Goal: Download file/media

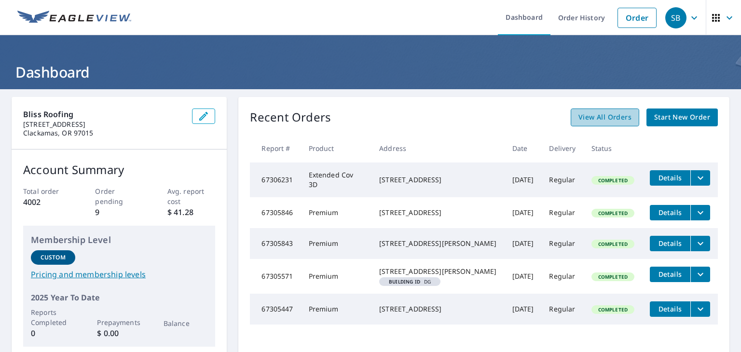
click at [589, 119] on span "View All Orders" at bounding box center [605, 117] width 53 height 12
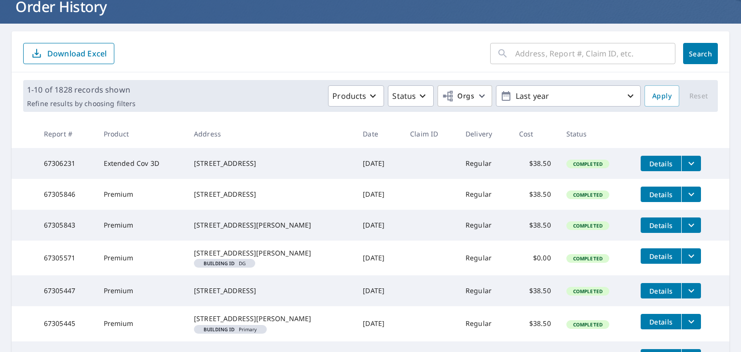
scroll to position [67, 0]
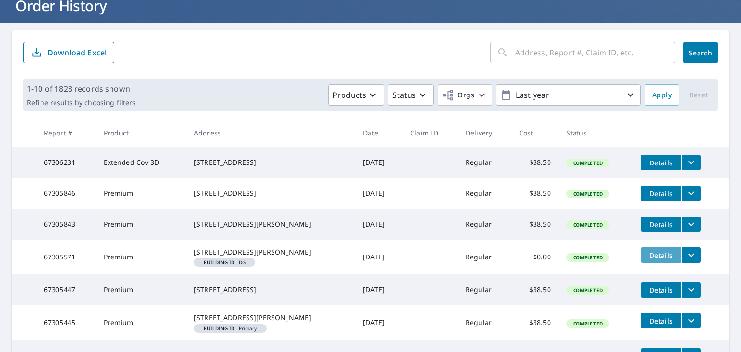
click at [651, 260] on span "Details" at bounding box center [661, 255] width 29 height 9
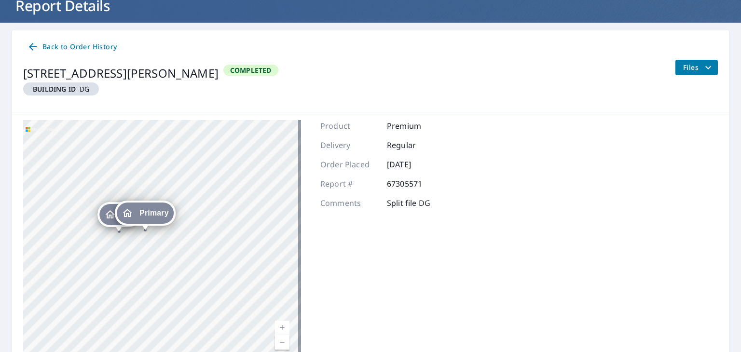
click at [140, 213] on span "Primary" at bounding box center [153, 212] width 29 height 7
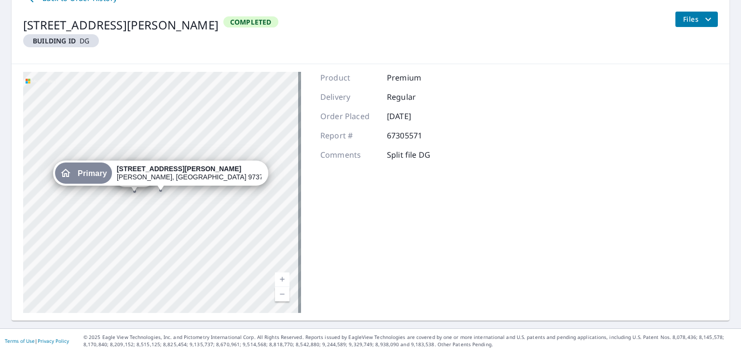
scroll to position [115, 0]
click at [705, 15] on icon "filesDropdownBtn-67305571" at bounding box center [709, 19] width 12 height 12
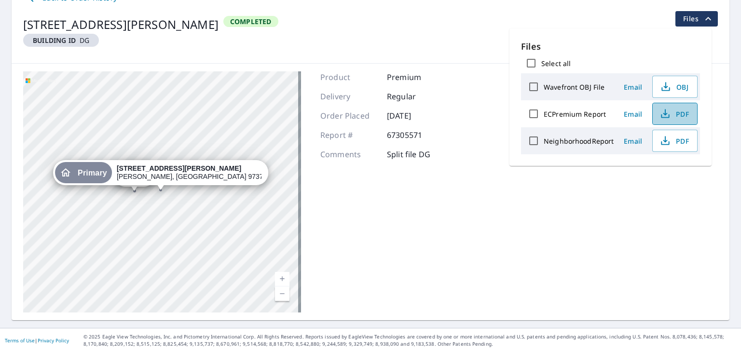
click at [679, 112] on span "PDF" at bounding box center [674, 114] width 31 height 12
click at [514, 228] on div "DG [STREET_ADDRESS][GEOGRAPHIC_DATA][PERSON_NAME] [STREET_ADDRESS][PERSON_NAME]…" at bounding box center [371, 192] width 718 height 257
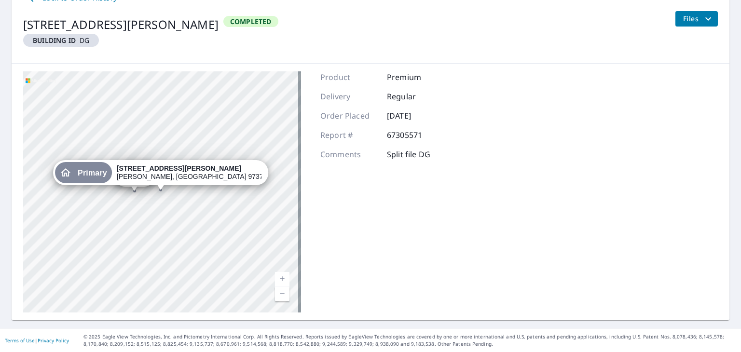
click at [107, 174] on span "Primary" at bounding box center [92, 172] width 29 height 7
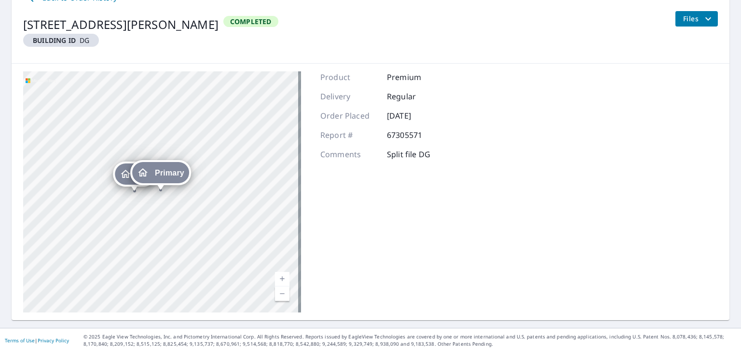
click at [122, 174] on icon "Dropped pin, building DG, Residential property, 840 Nw Evans Street Sheridan, O…" at bounding box center [126, 174] width 10 height 8
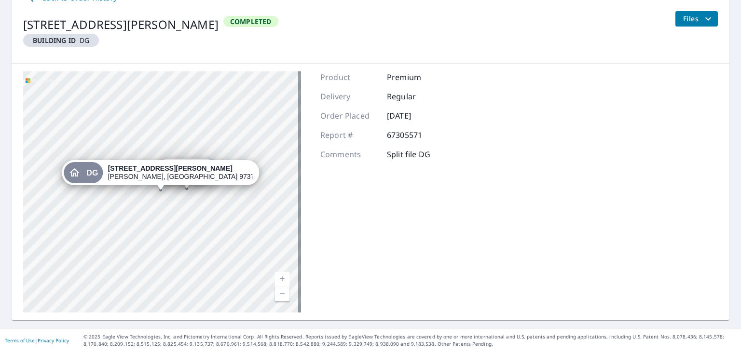
click at [64, 42] on em "Building ID" at bounding box center [54, 40] width 43 height 9
click at [175, 194] on div "Primary [STREET_ADDRESS][PERSON_NAME] [STREET_ADDRESS][PERSON_NAME]" at bounding box center [162, 191] width 278 height 241
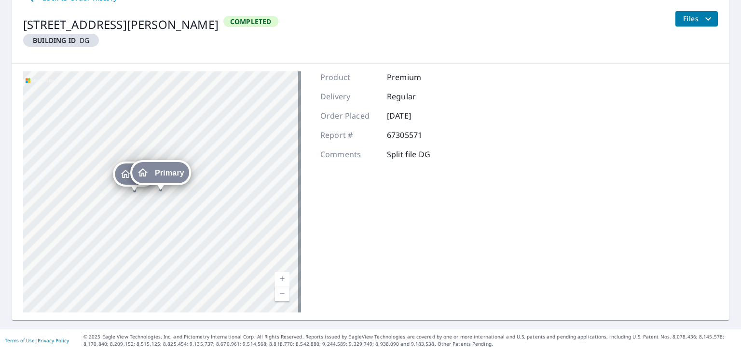
click at [168, 173] on span "Primary" at bounding box center [169, 172] width 29 height 7
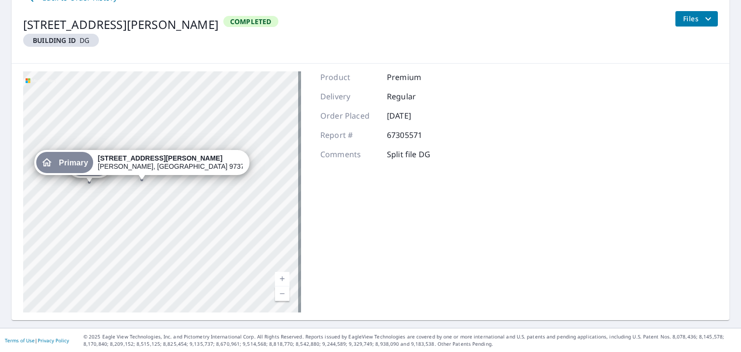
click at [93, 171] on div "Primary" at bounding box center [64, 162] width 57 height 21
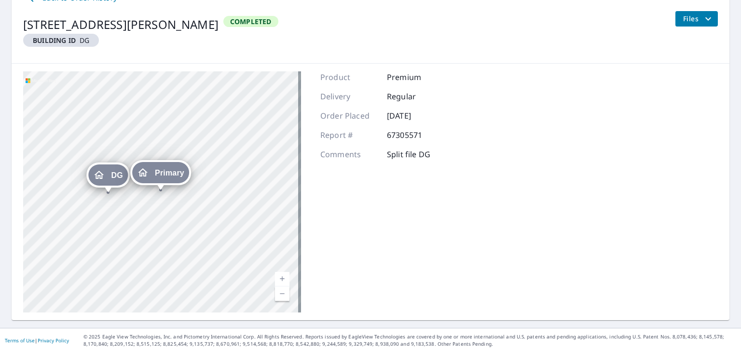
click at [159, 175] on span "Primary" at bounding box center [169, 172] width 29 height 7
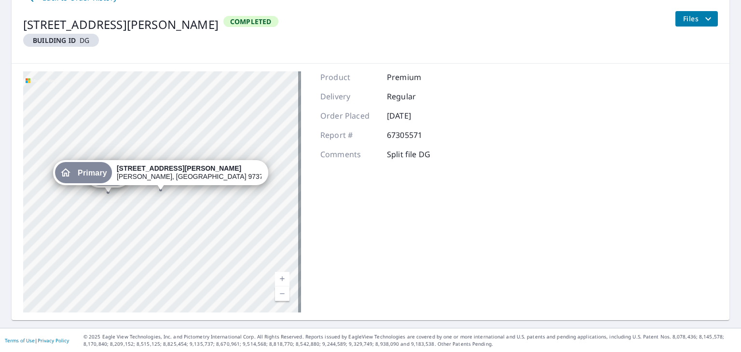
click at [703, 16] on icon "filesDropdownBtn-67305571" at bounding box center [709, 19] width 12 height 12
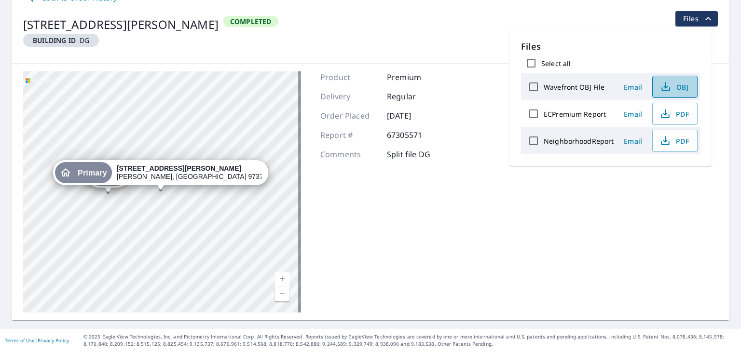
click at [675, 85] on span "OBJ" at bounding box center [674, 87] width 31 height 12
click at [463, 19] on div "[STREET_ADDRESS][PERSON_NAME] Building ID DG Completed Files" at bounding box center [370, 33] width 695 height 44
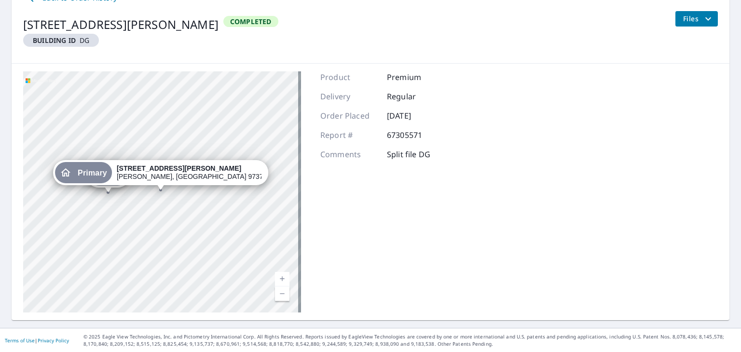
click at [693, 16] on span "Files" at bounding box center [698, 19] width 31 height 12
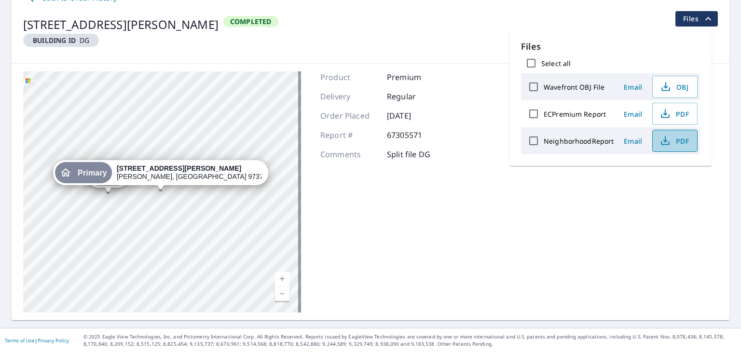
click at [666, 144] on icon "button" at bounding box center [665, 143] width 8 height 4
click at [392, 230] on div "Product Premium Delivery Regular Order Placed [DATE] Report # 67305571 Comments…" at bounding box center [382, 191] width 125 height 241
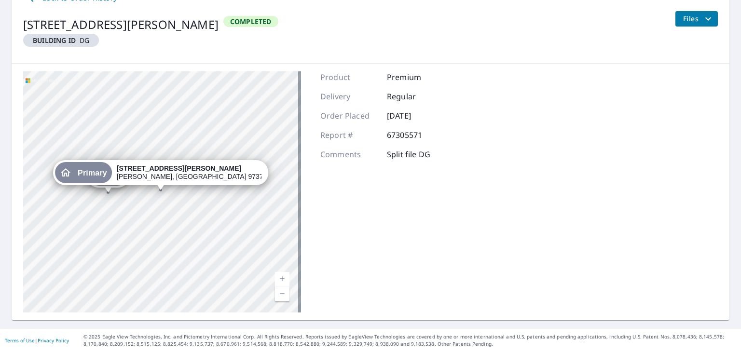
click at [86, 43] on span "Building ID DG" at bounding box center [61, 40] width 68 height 9
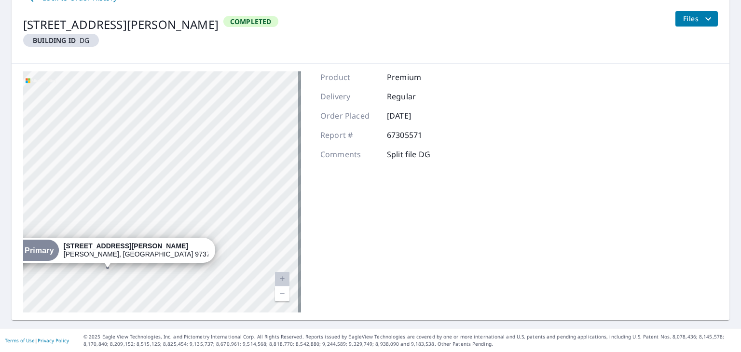
click at [121, 255] on div "[STREET_ADDRESS][PERSON_NAME]" at bounding box center [136, 250] width 145 height 16
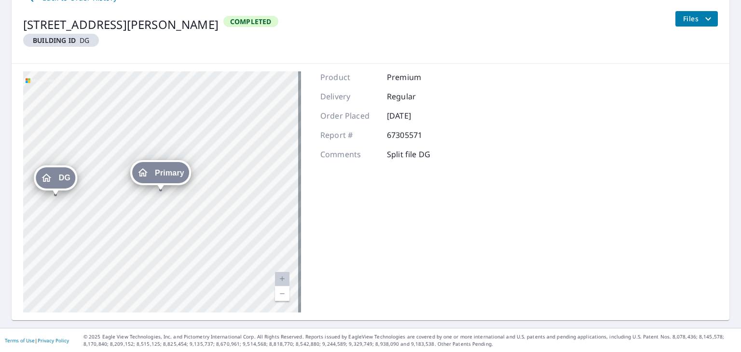
click at [160, 169] on span "Primary" at bounding box center [169, 172] width 29 height 7
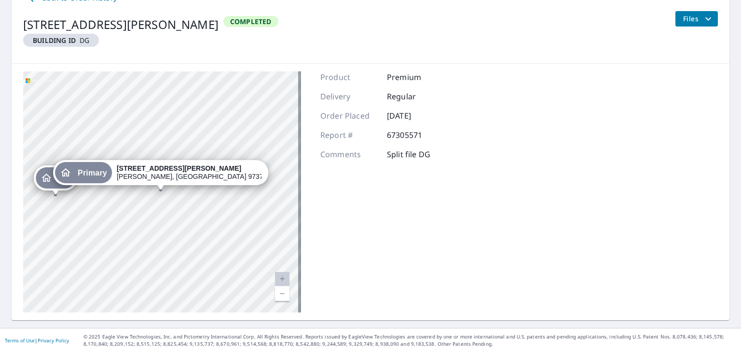
click at [107, 173] on span "Primary" at bounding box center [92, 172] width 29 height 7
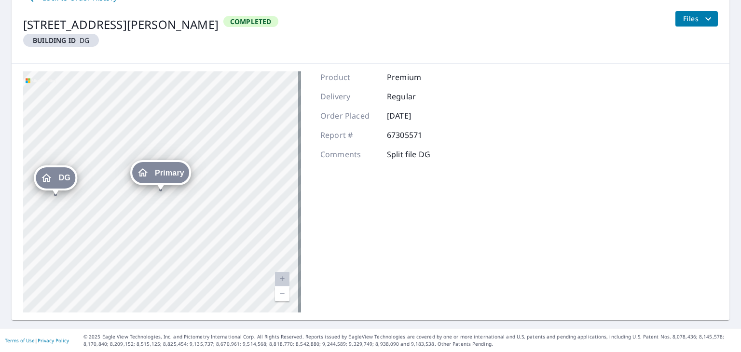
click at [166, 173] on span "Primary" at bounding box center [169, 172] width 29 height 7
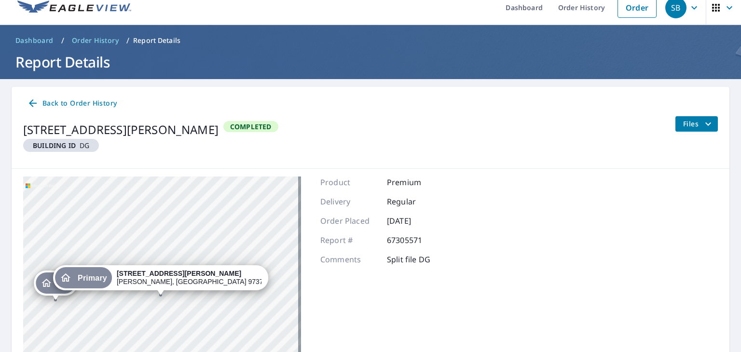
scroll to position [0, 0]
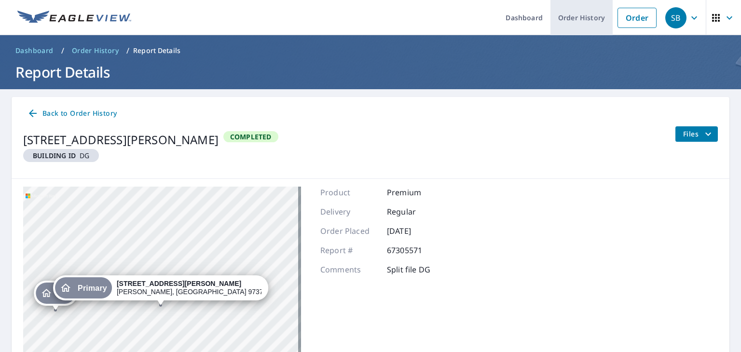
click at [577, 22] on link "Order History" at bounding box center [582, 17] width 62 height 35
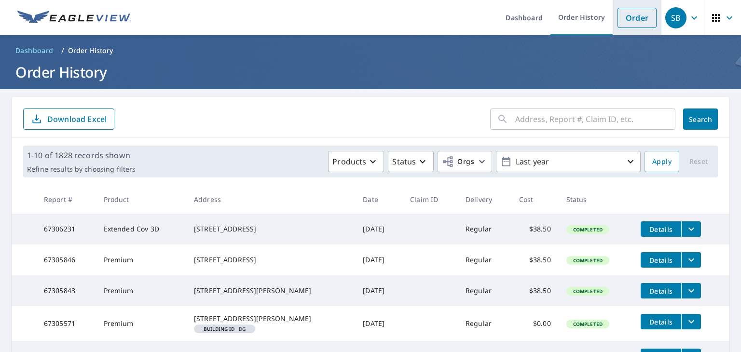
click at [624, 20] on link "Order" at bounding box center [637, 18] width 39 height 20
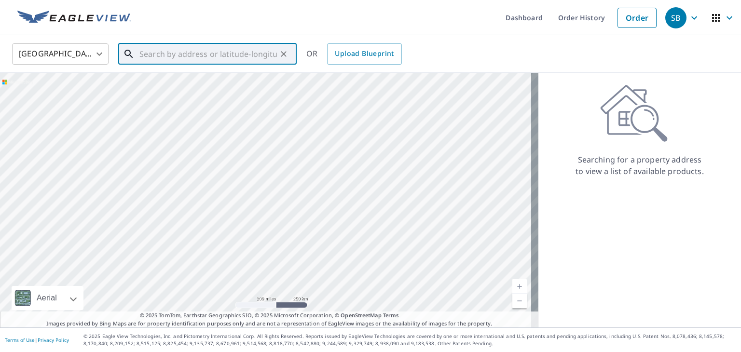
click at [178, 56] on input "text" at bounding box center [208, 54] width 138 height 27
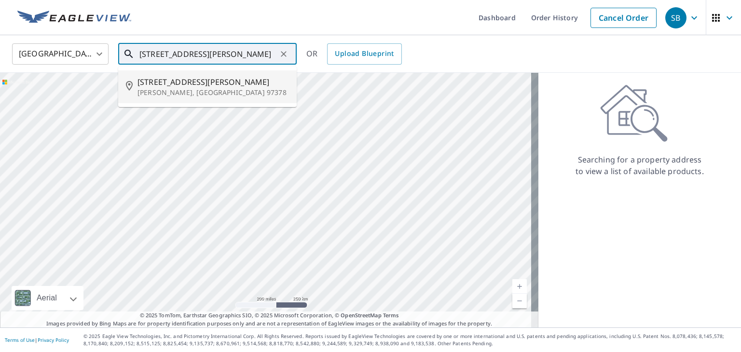
click at [183, 101] on li "[STREET_ADDRESS][PERSON_NAME][PERSON_NAME]" at bounding box center [207, 86] width 179 height 33
type input "[STREET_ADDRESS][PERSON_NAME][PERSON_NAME]"
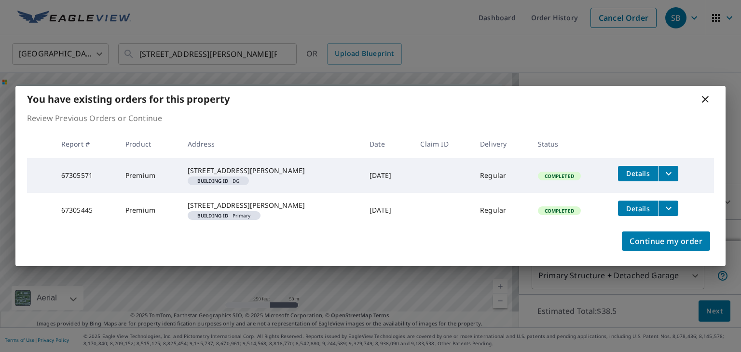
click at [643, 212] on span "Details" at bounding box center [638, 208] width 29 height 9
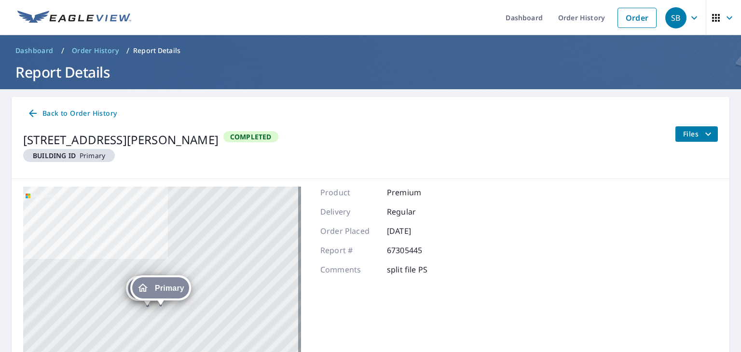
click at [688, 154] on div "Files" at bounding box center [696, 148] width 43 height 44
click at [703, 134] on icon "filesDropdownBtn-67305445" at bounding box center [709, 134] width 12 height 12
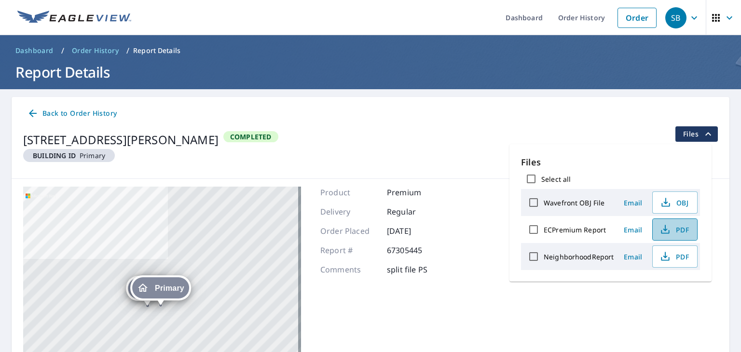
click at [674, 230] on span "PDF" at bounding box center [674, 230] width 31 height 12
